Goal: Task Accomplishment & Management: Use online tool/utility

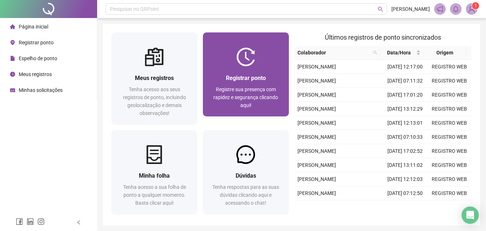
click at [245, 79] on span "Registrar ponto" at bounding box center [246, 77] width 40 height 7
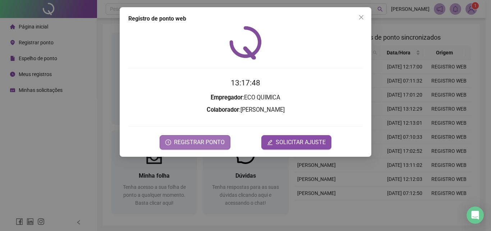
click at [199, 142] on span "REGISTRAR PONTO" at bounding box center [199, 142] width 51 height 9
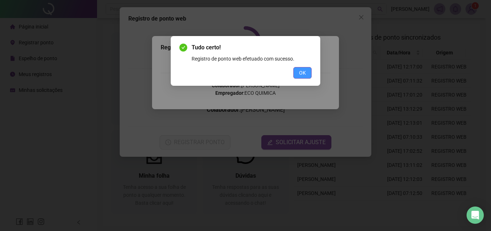
click at [300, 72] on span "OK" at bounding box center [302, 73] width 7 height 8
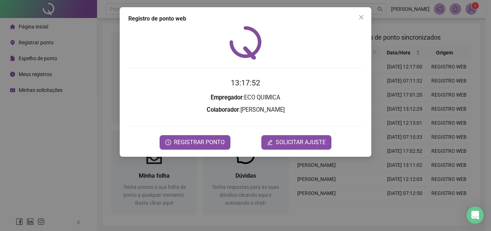
click at [472, 6] on div "Registro de ponto web 13:17:52 Empregador : ECO QUIMICA Colaborador : [PERSON_N…" at bounding box center [245, 115] width 491 height 231
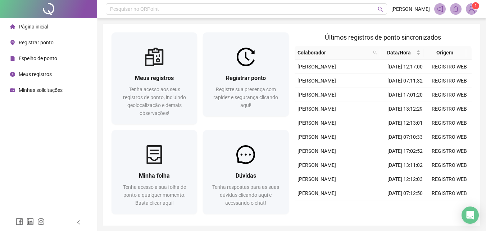
click at [472, 6] on sup "1" at bounding box center [475, 5] width 7 height 7
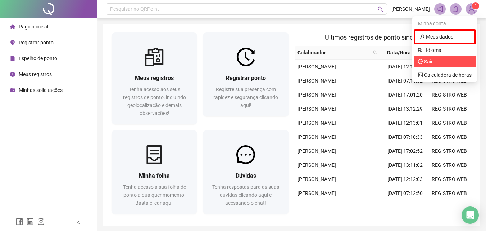
click at [461, 59] on span "Sair" at bounding box center [445, 62] width 54 height 8
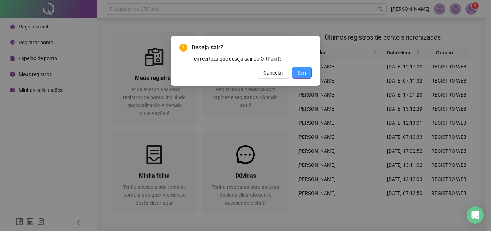
click at [301, 72] on span "Sim" at bounding box center [302, 73] width 8 height 8
